Goal: Transaction & Acquisition: Book appointment/travel/reservation

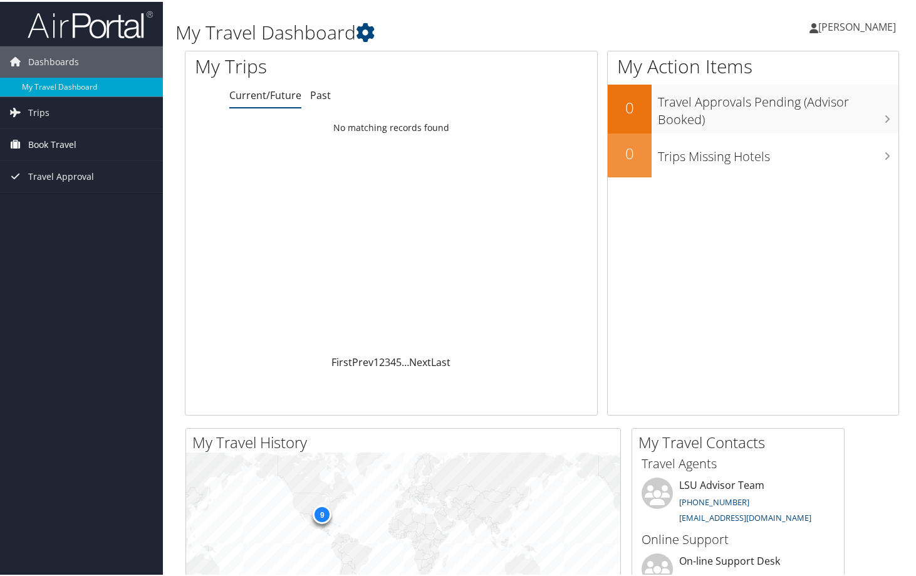
click at [65, 144] on span "Book Travel" at bounding box center [52, 142] width 48 height 31
click at [61, 111] on link "Trips" at bounding box center [81, 110] width 163 height 31
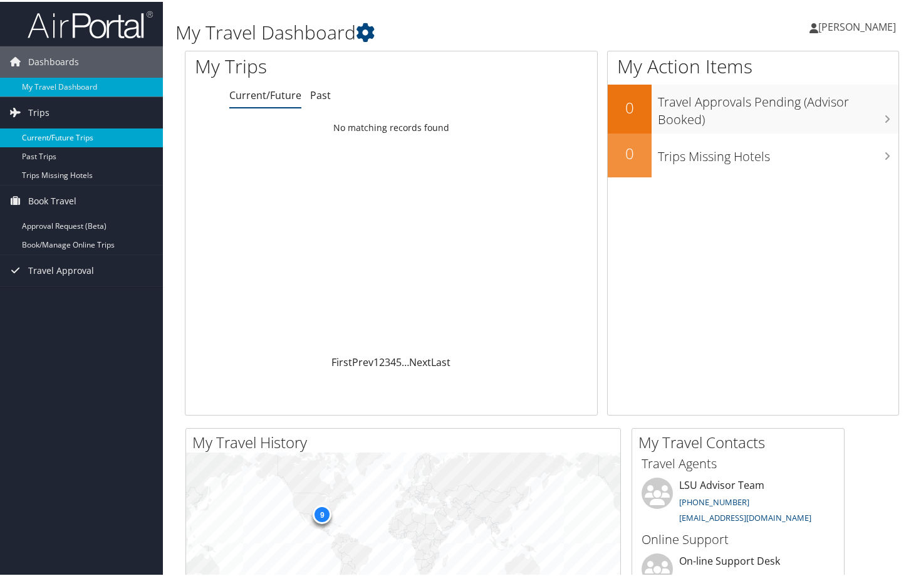
click at [47, 136] on link "Current/Future Trips" at bounding box center [81, 136] width 163 height 19
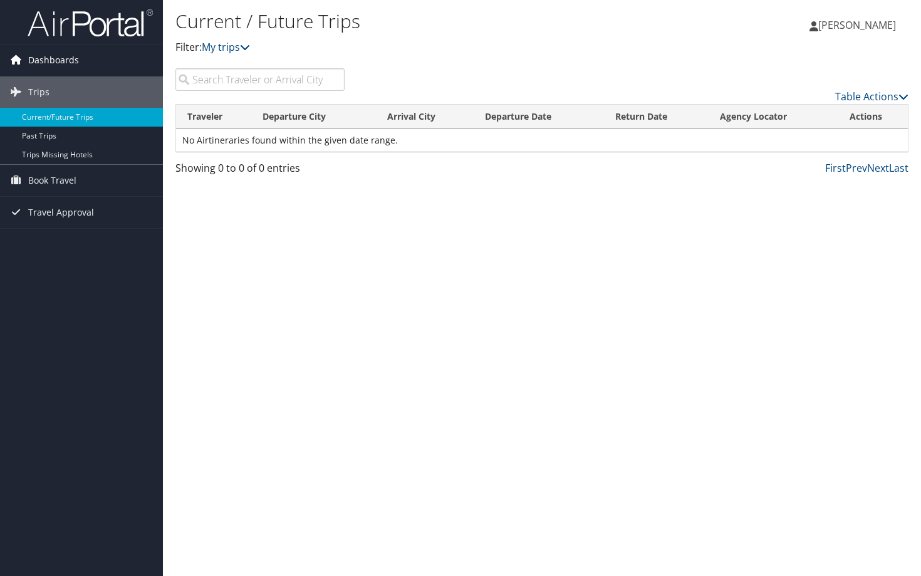
click at [83, 60] on link "Dashboards" at bounding box center [81, 59] width 163 height 31
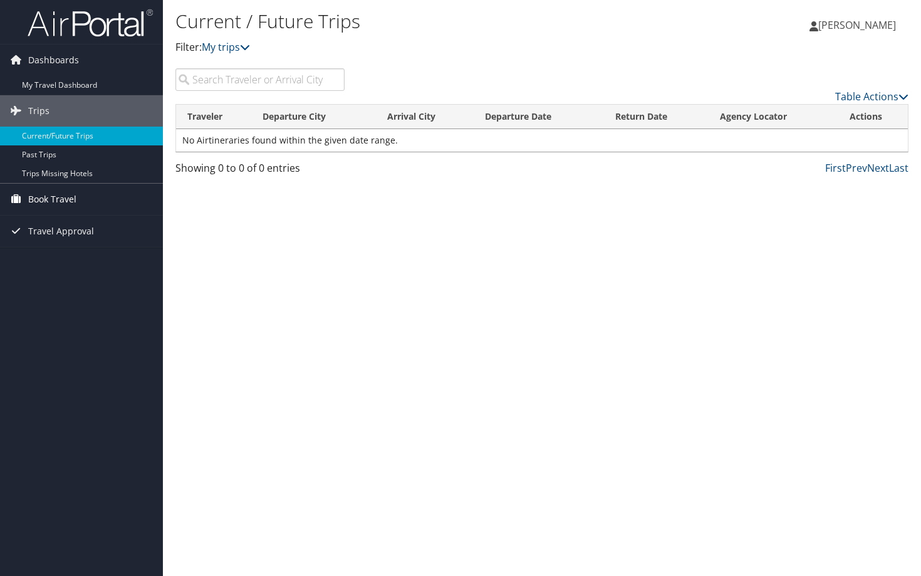
click at [56, 200] on span "Book Travel" at bounding box center [52, 199] width 48 height 31
click at [54, 222] on link "Approval Request (Beta)" at bounding box center [81, 224] width 163 height 19
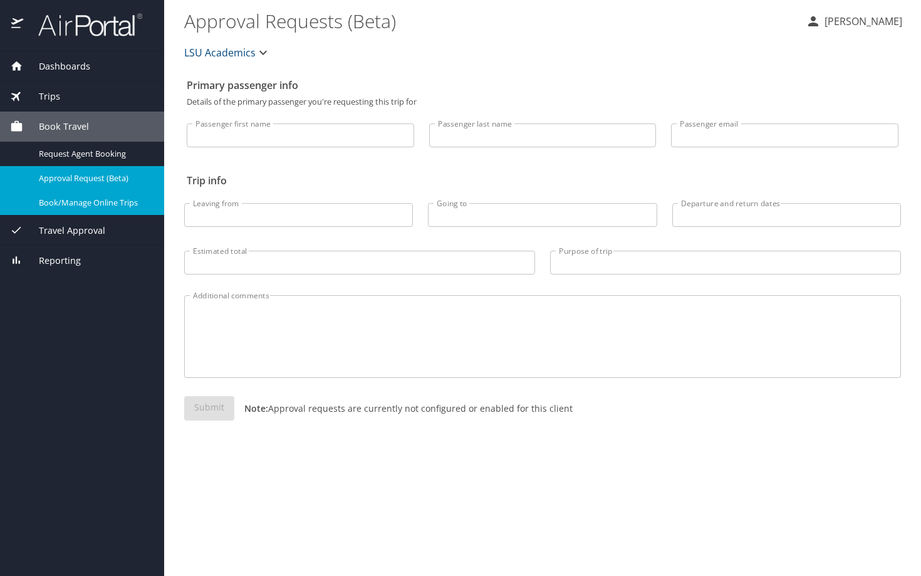
click at [121, 209] on div "Book/Manage Online Trips" at bounding box center [82, 202] width 144 height 14
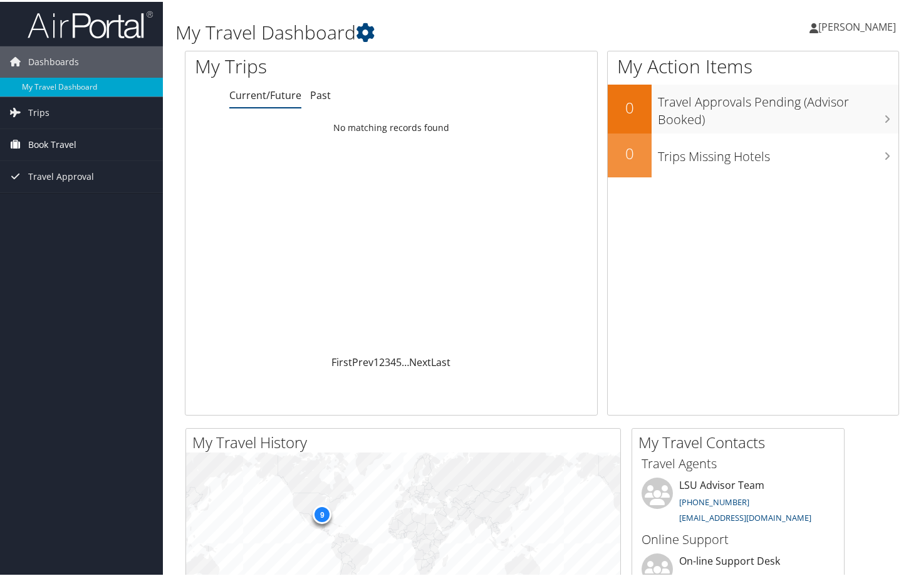
click at [49, 149] on span "Book Travel" at bounding box center [52, 142] width 48 height 31
click at [59, 184] on link "Book/Manage Online Trips" at bounding box center [81, 186] width 163 height 19
